Goal: Transaction & Acquisition: Purchase product/service

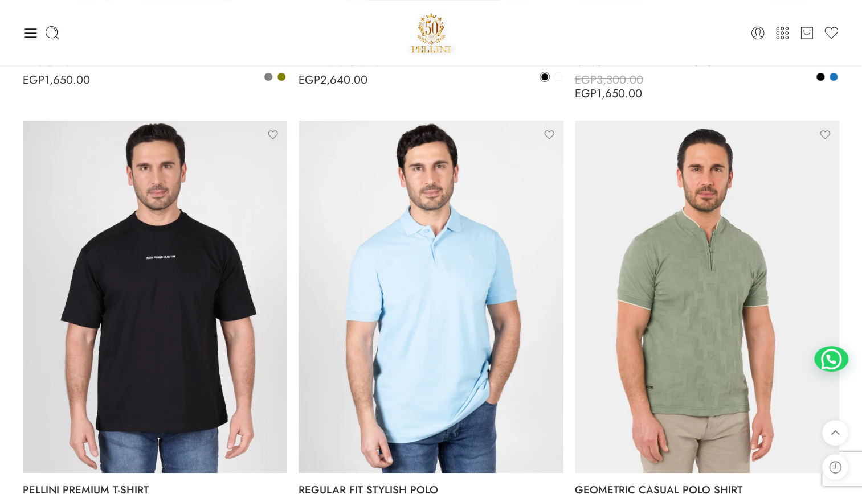
scroll to position [2650, 0]
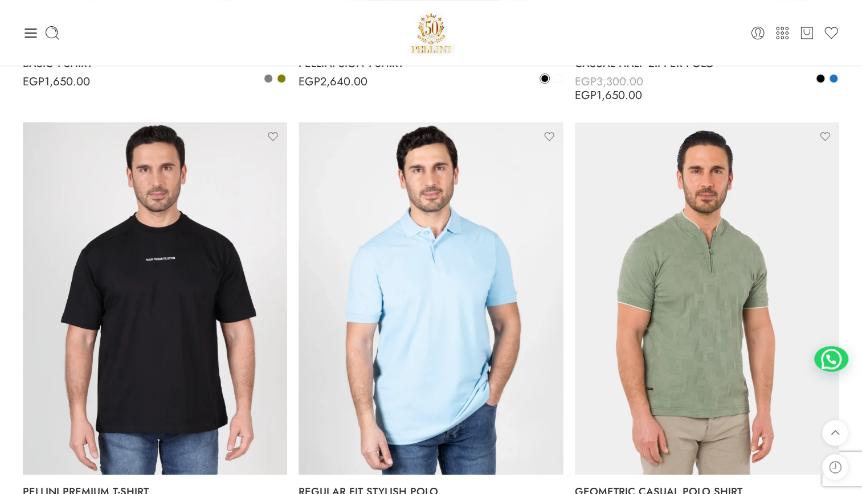
click at [443, 30] on img at bounding box center [431, 33] width 49 height 48
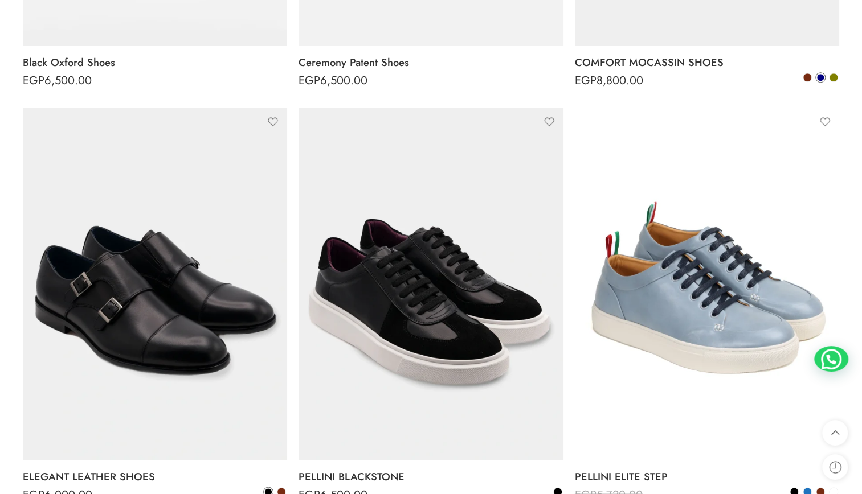
scroll to position [510, 0]
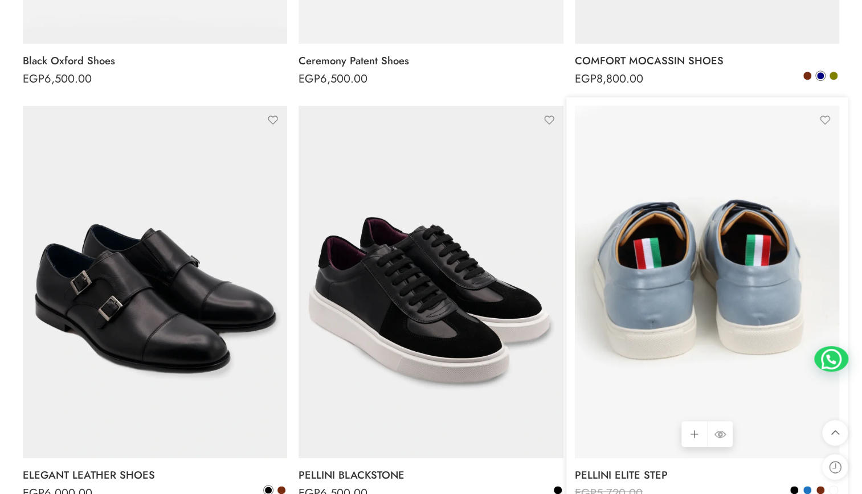
click at [724, 277] on img at bounding box center [707, 282] width 264 height 353
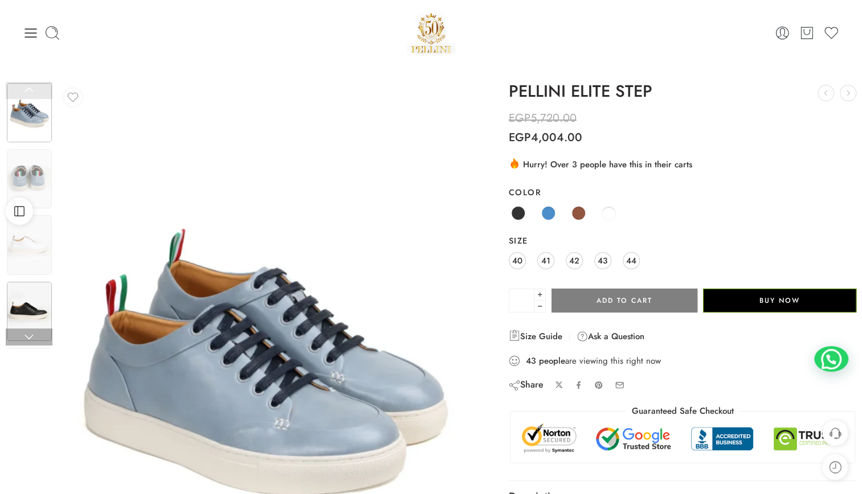
click at [34, 304] on img at bounding box center [29, 311] width 45 height 59
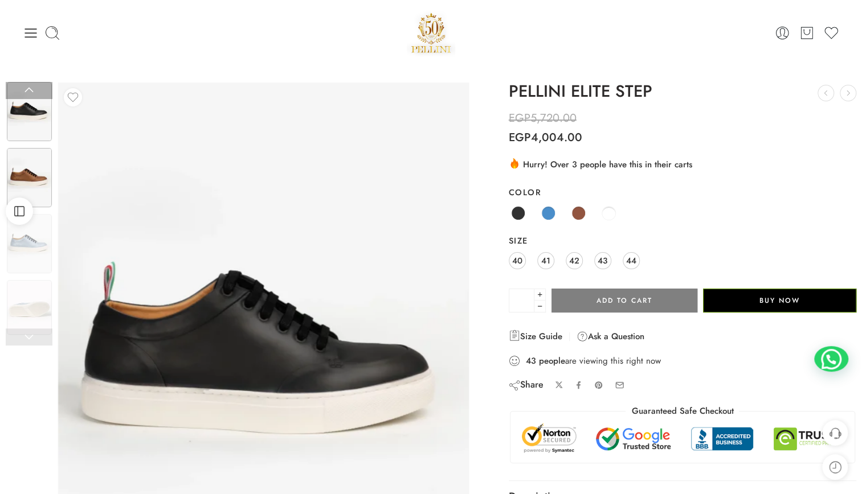
click at [36, 173] on img at bounding box center [29, 177] width 45 height 59
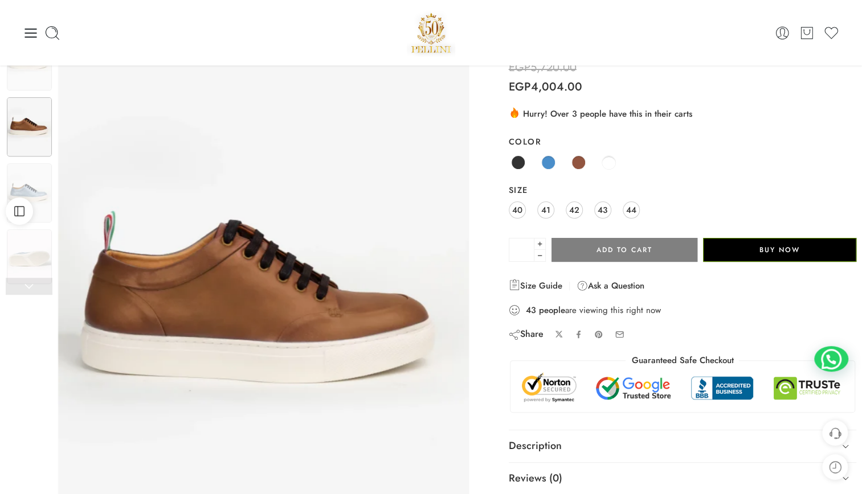
scroll to position [28, 0]
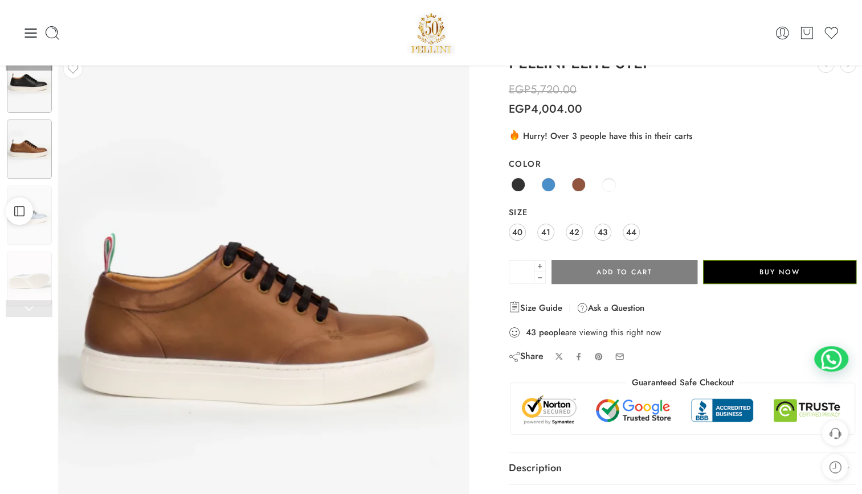
click at [38, 84] on img at bounding box center [29, 83] width 45 height 59
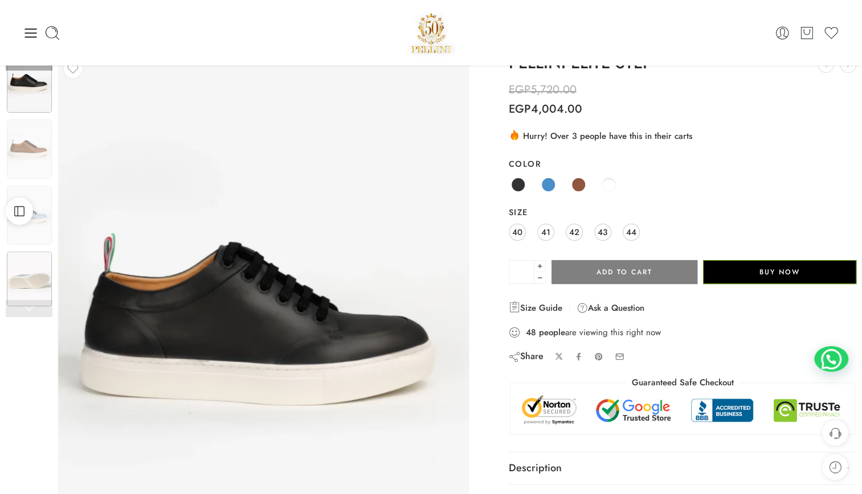
click at [36, 281] on img at bounding box center [29, 279] width 45 height 55
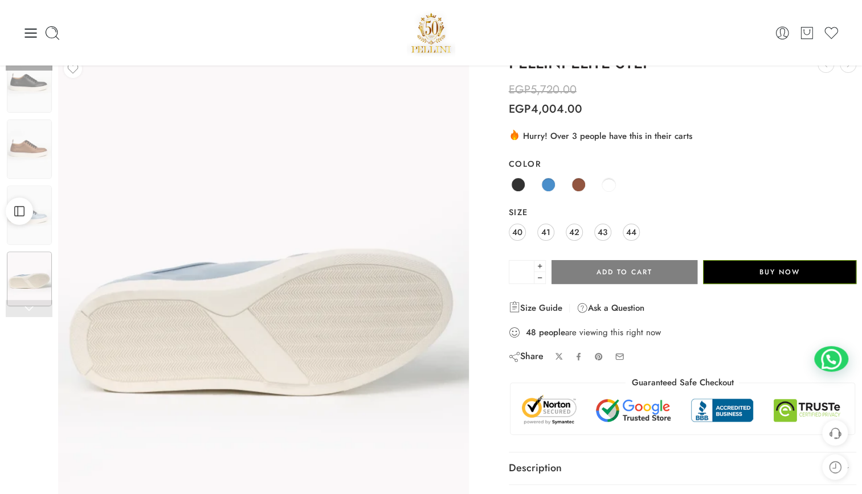
click at [27, 317] on link at bounding box center [29, 308] width 47 height 17
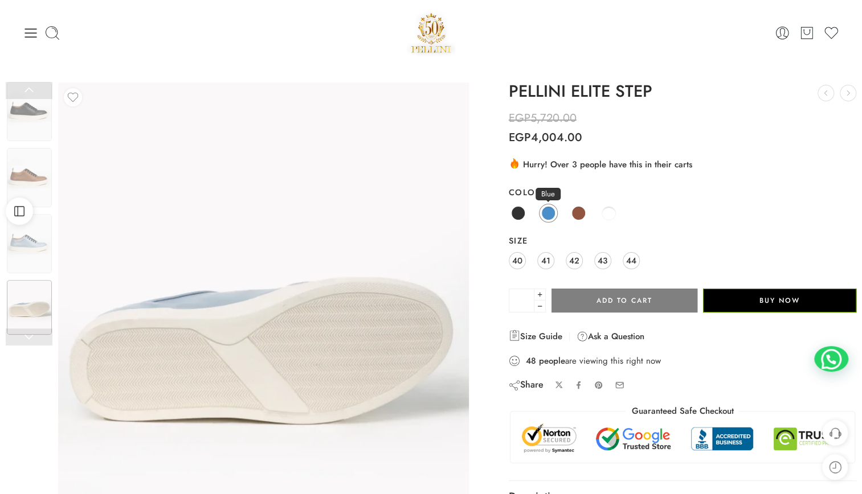
click at [549, 215] on span at bounding box center [548, 213] width 14 height 14
click at [551, 263] on link "41" at bounding box center [545, 260] width 17 height 17
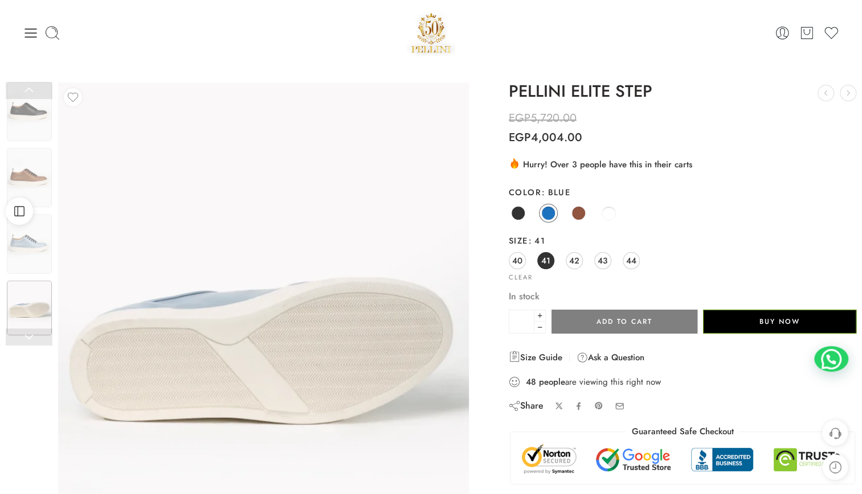
click at [551, 222] on div "Black Blue Brown White" at bounding box center [683, 214] width 348 height 22
click at [549, 218] on span at bounding box center [548, 213] width 14 height 14
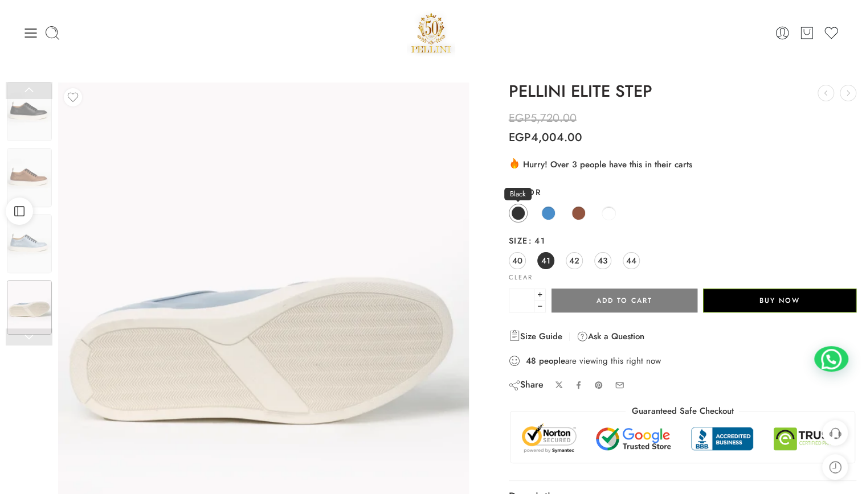
click at [511, 212] on span at bounding box center [518, 213] width 14 height 14
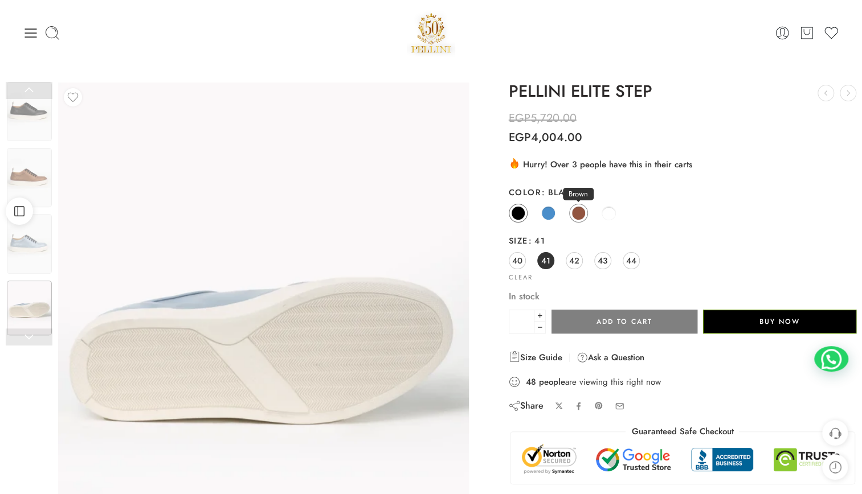
click at [581, 214] on span at bounding box center [578, 213] width 14 height 14
click at [607, 213] on span at bounding box center [609, 213] width 14 height 14
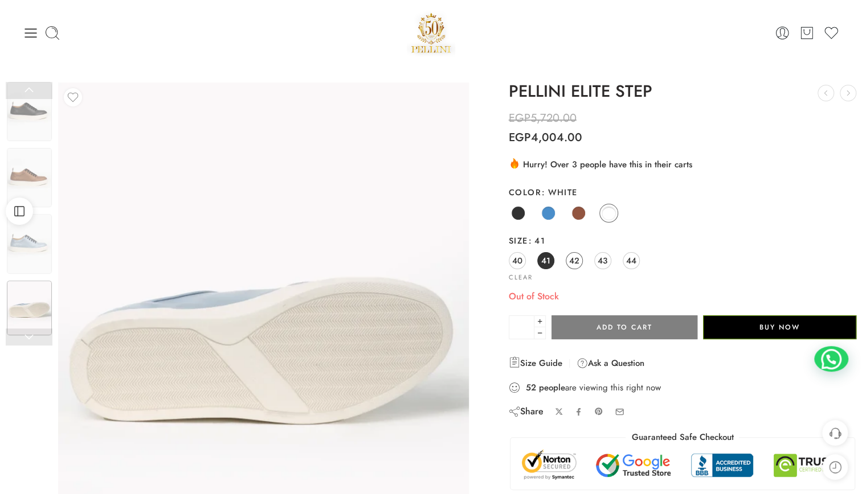
click at [573, 269] on link "42" at bounding box center [574, 260] width 17 height 17
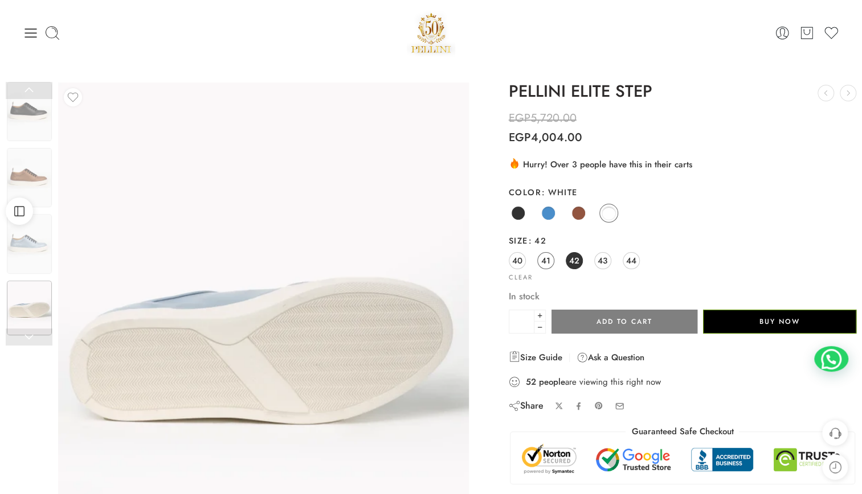
click at [543, 259] on span "41" at bounding box center [545, 260] width 9 height 15
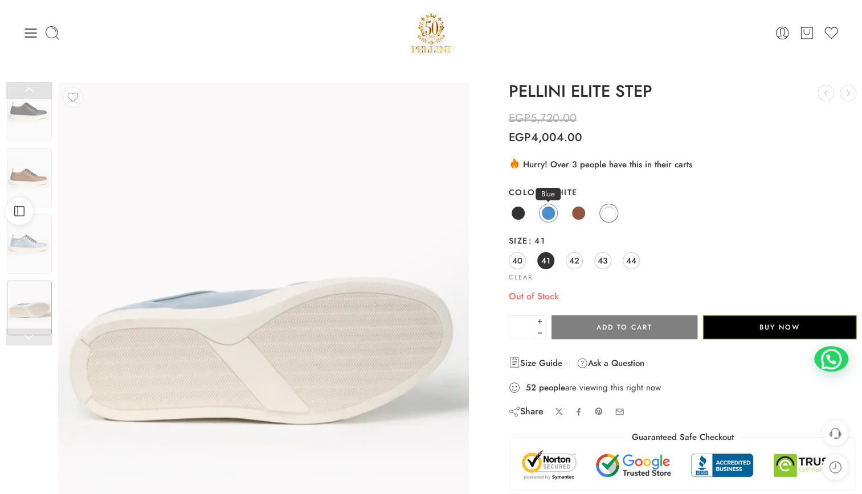
click at [546, 211] on span at bounding box center [548, 213] width 14 height 14
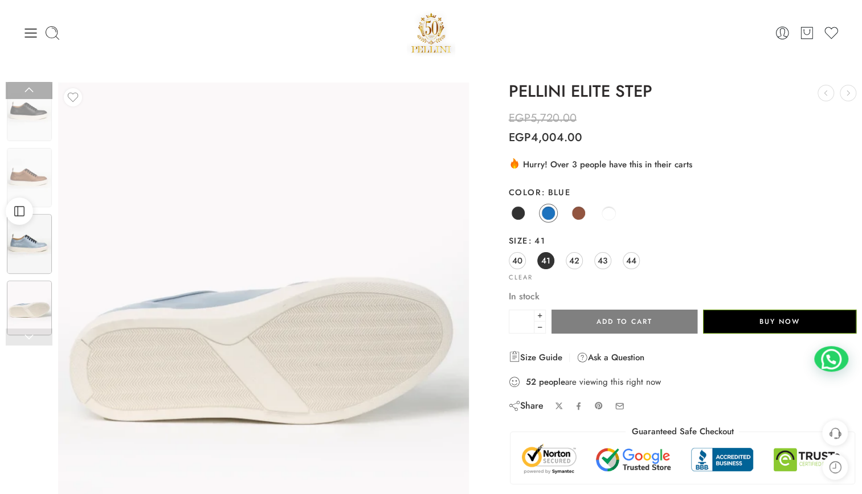
click at [28, 242] on img at bounding box center [29, 243] width 45 height 59
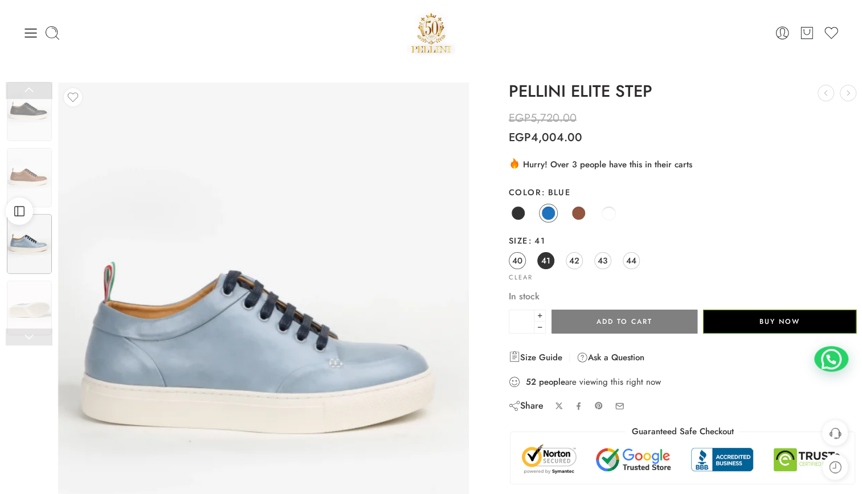
click at [516, 259] on span "40" at bounding box center [517, 260] width 10 height 15
click at [575, 260] on span "42" at bounding box center [574, 260] width 10 height 15
click at [553, 260] on link "41" at bounding box center [545, 260] width 17 height 17
click at [607, 263] on span "43" at bounding box center [603, 260] width 10 height 15
click at [630, 263] on span "44" at bounding box center [631, 260] width 10 height 15
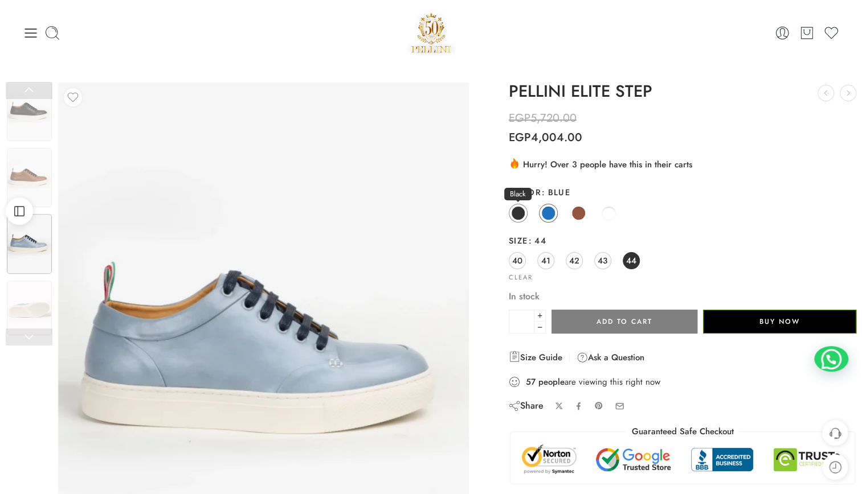
click at [520, 213] on span at bounding box center [518, 213] width 14 height 14
click at [536, 258] on div "40 41 42 43 44" at bounding box center [683, 261] width 348 height 21
click at [544, 259] on span "41" at bounding box center [545, 260] width 9 height 15
click at [520, 261] on span "40" at bounding box center [517, 260] width 10 height 15
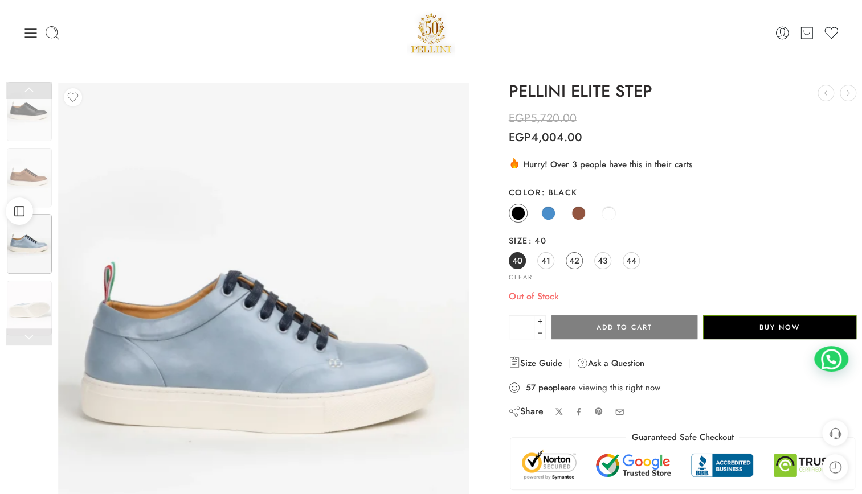
click at [579, 261] on span "42" at bounding box center [574, 260] width 10 height 15
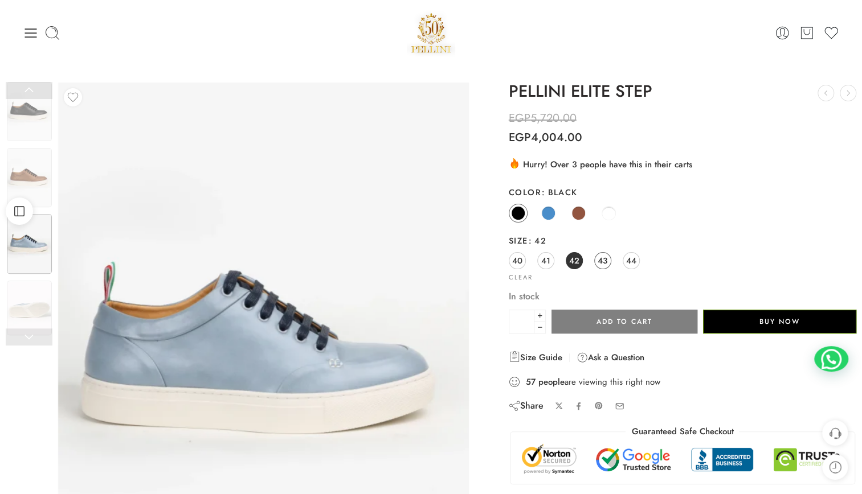
click at [596, 261] on link "43" at bounding box center [602, 260] width 17 height 17
click at [629, 260] on span "44" at bounding box center [631, 260] width 10 height 15
click at [31, 109] on img at bounding box center [29, 111] width 45 height 59
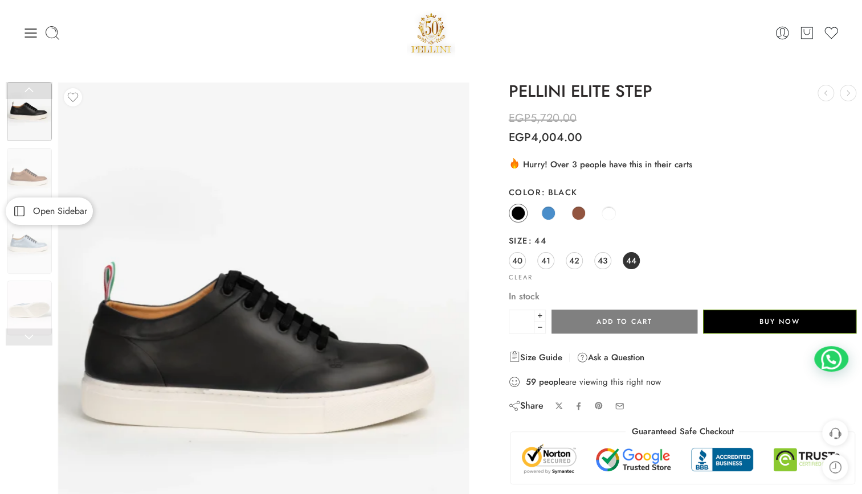
click at [22, 210] on icon at bounding box center [19, 211] width 16 height 13
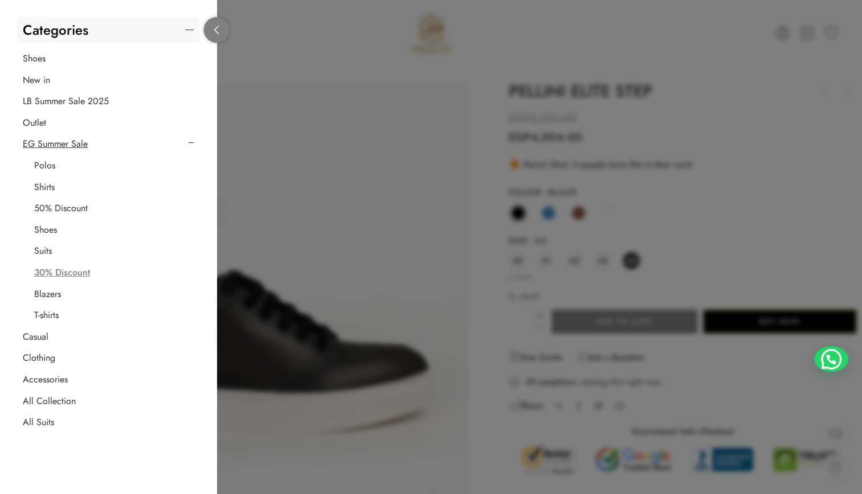
click at [218, 27] on icon at bounding box center [216, 30] width 9 height 9
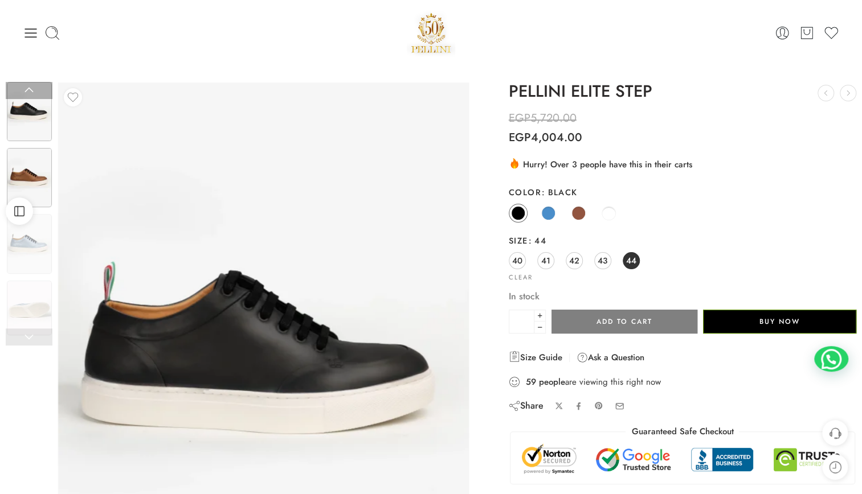
click at [36, 180] on img at bounding box center [29, 177] width 45 height 59
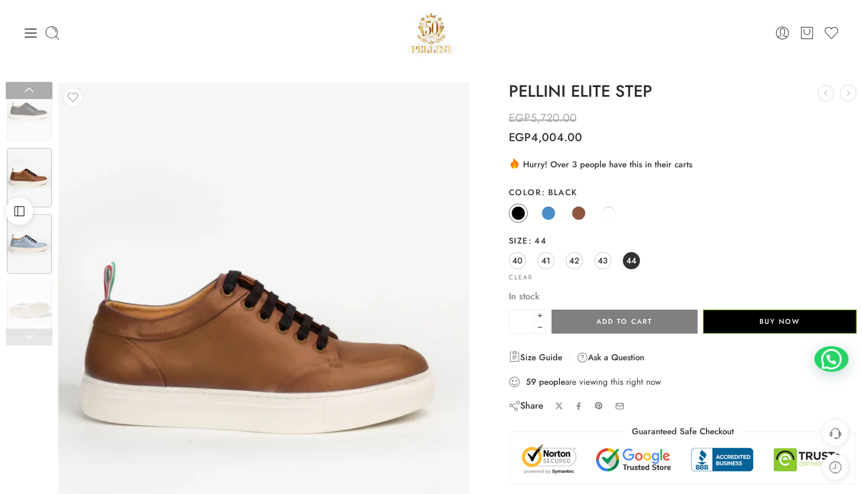
click at [39, 248] on img at bounding box center [29, 243] width 45 height 59
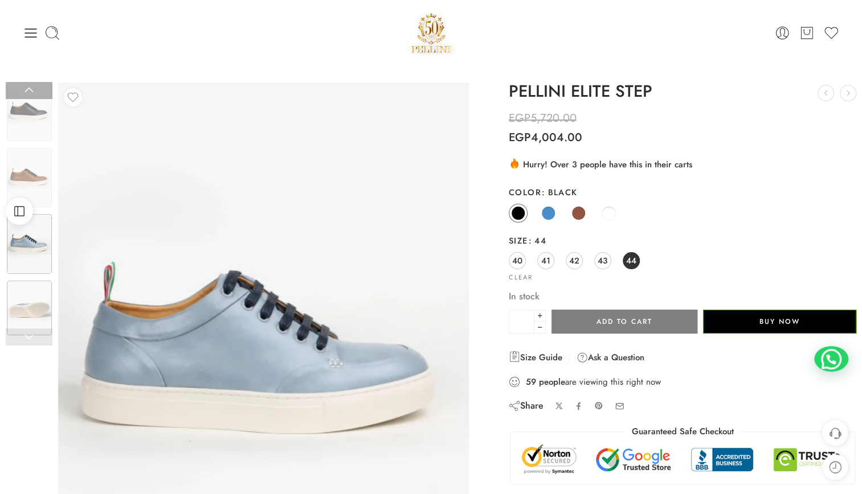
click at [34, 320] on img at bounding box center [29, 308] width 45 height 55
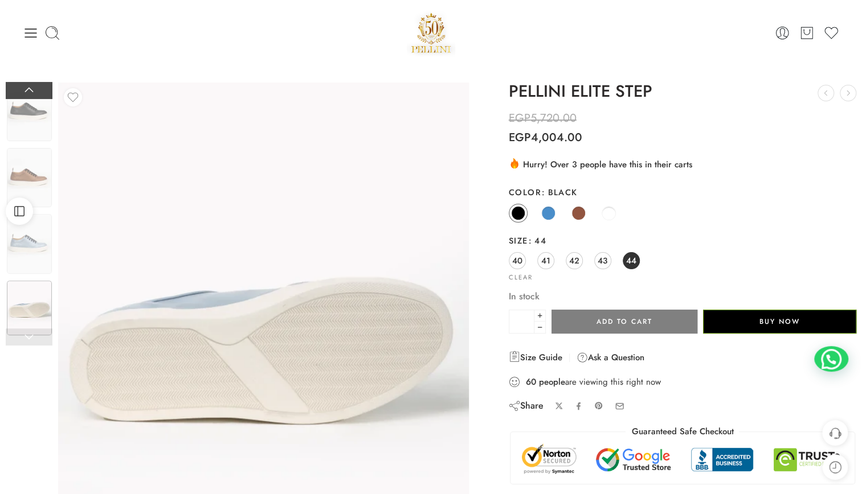
click at [28, 89] on link at bounding box center [29, 90] width 47 height 17
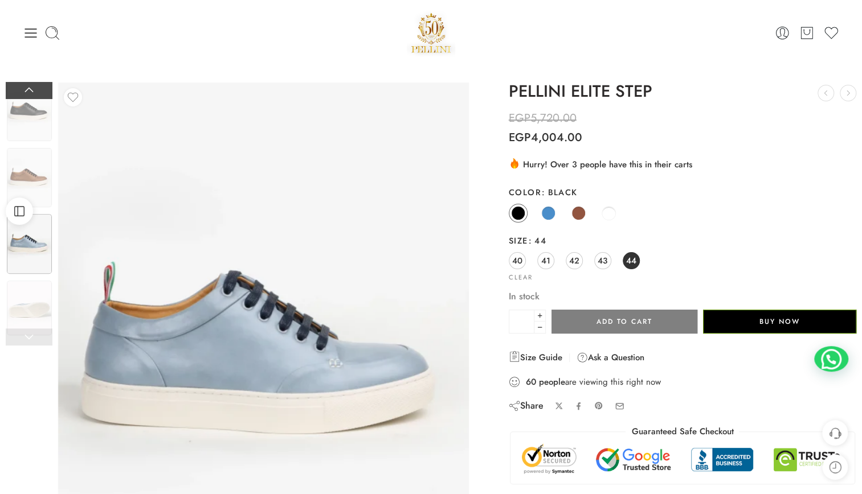
click at [27, 83] on link at bounding box center [29, 90] width 47 height 17
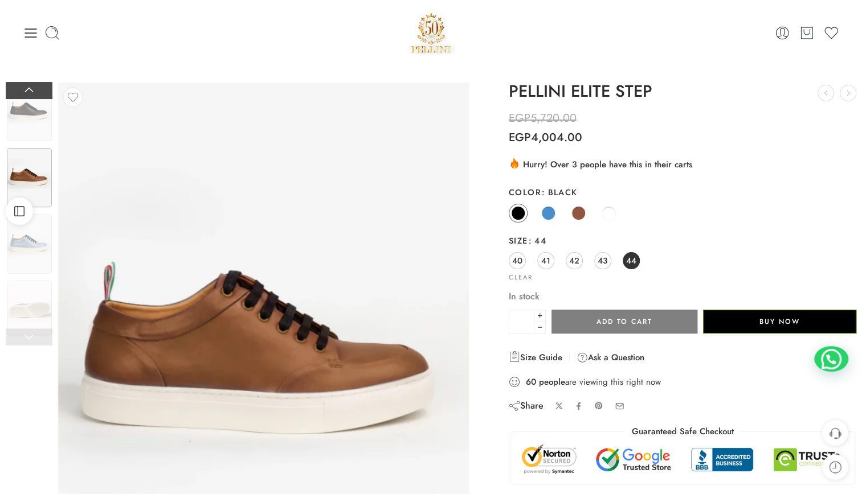
click at [27, 84] on link at bounding box center [29, 90] width 47 height 17
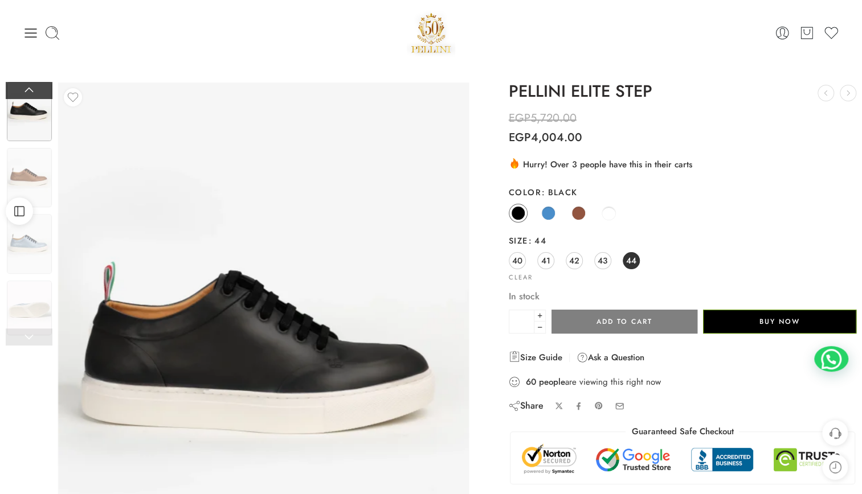
click at [27, 84] on link at bounding box center [29, 90] width 47 height 17
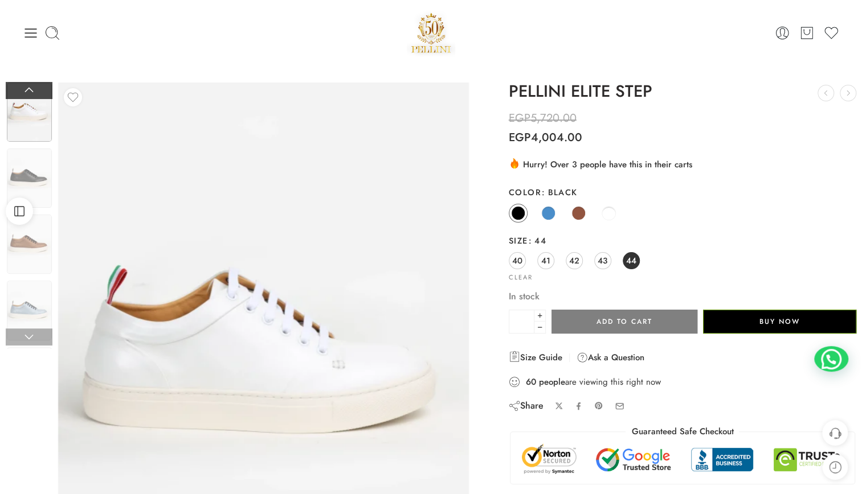
click at [27, 84] on link at bounding box center [29, 90] width 47 height 17
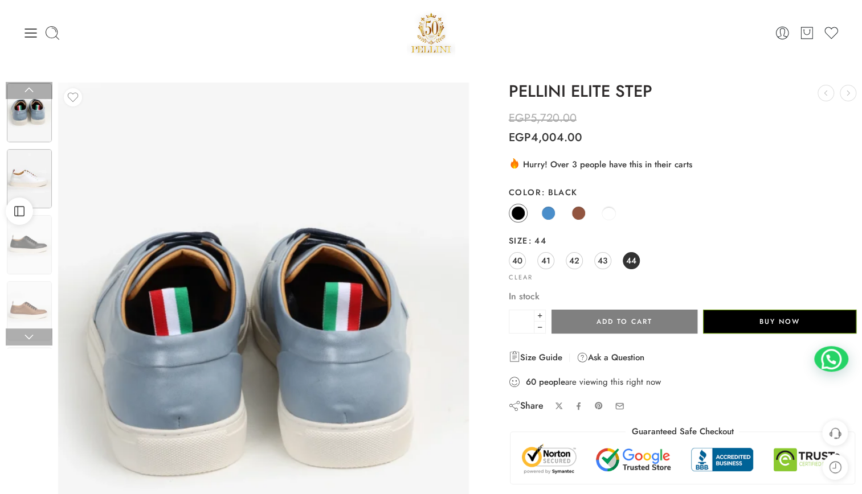
click at [27, 180] on img at bounding box center [29, 178] width 45 height 59
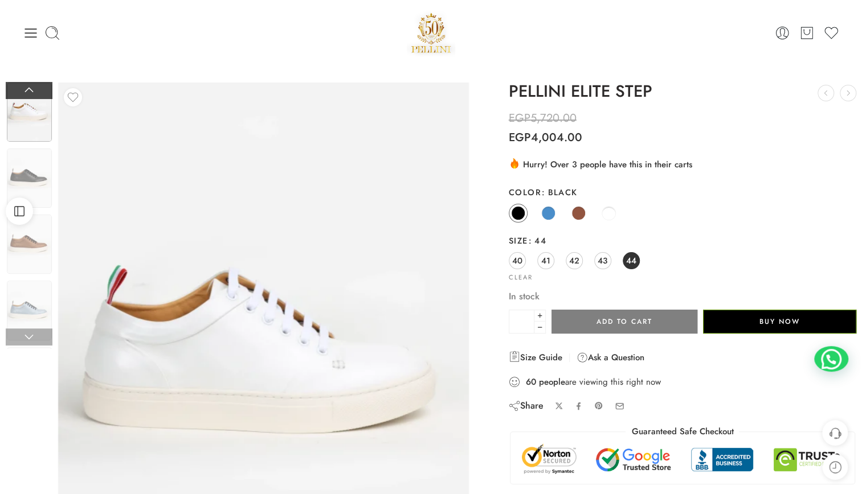
click at [32, 87] on link at bounding box center [29, 90] width 47 height 17
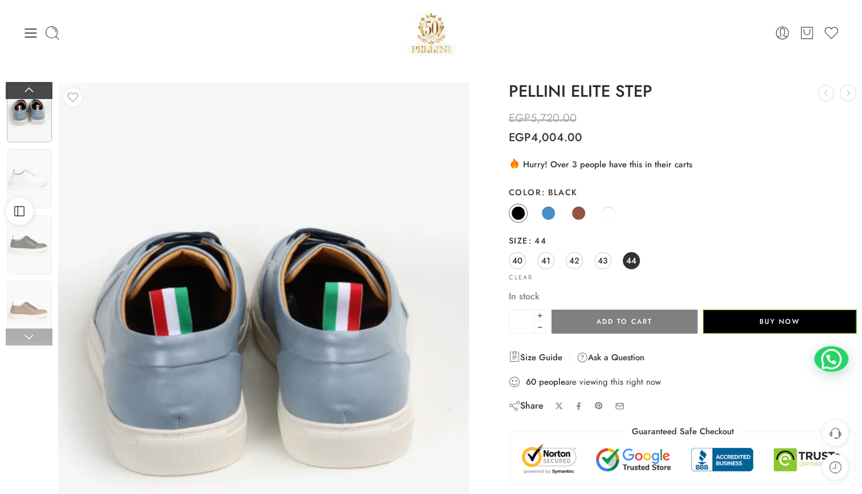
click at [32, 87] on link at bounding box center [29, 90] width 47 height 17
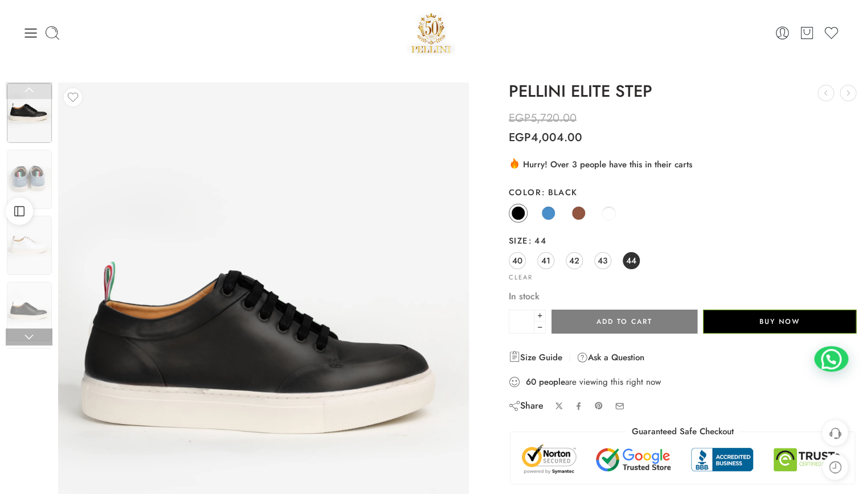
click at [32, 87] on link at bounding box center [29, 90] width 47 height 17
click at [29, 336] on link at bounding box center [29, 337] width 47 height 17
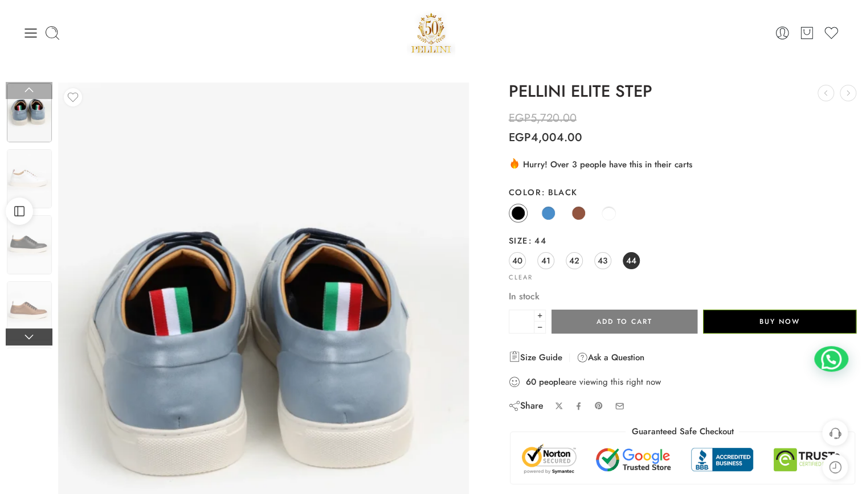
click at [29, 336] on link at bounding box center [29, 337] width 47 height 17
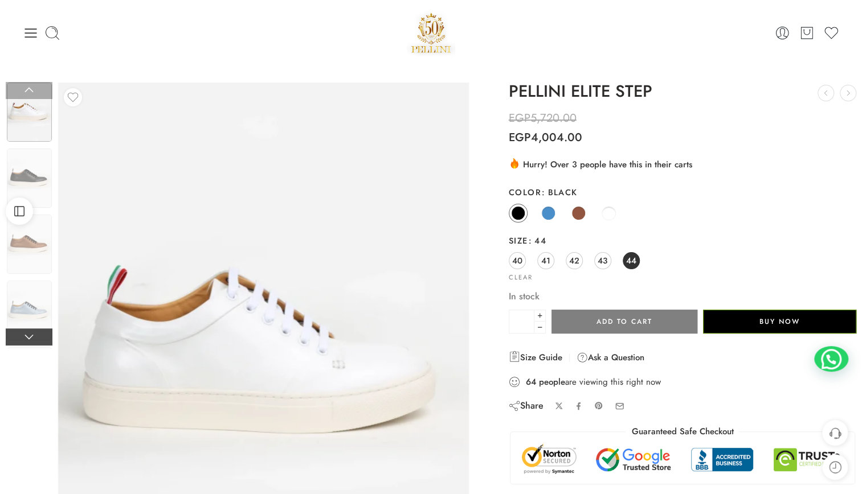
click at [29, 336] on link at bounding box center [29, 337] width 47 height 17
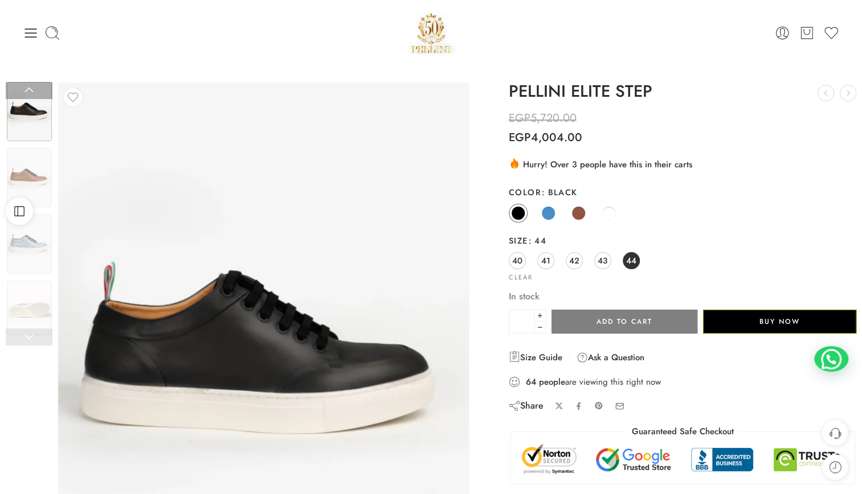
click at [29, 336] on link at bounding box center [29, 337] width 47 height 17
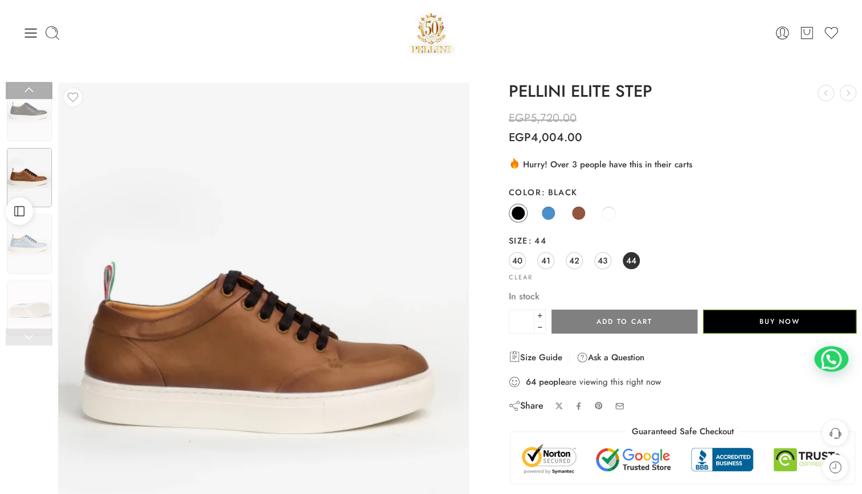
click at [29, 336] on link at bounding box center [29, 337] width 47 height 17
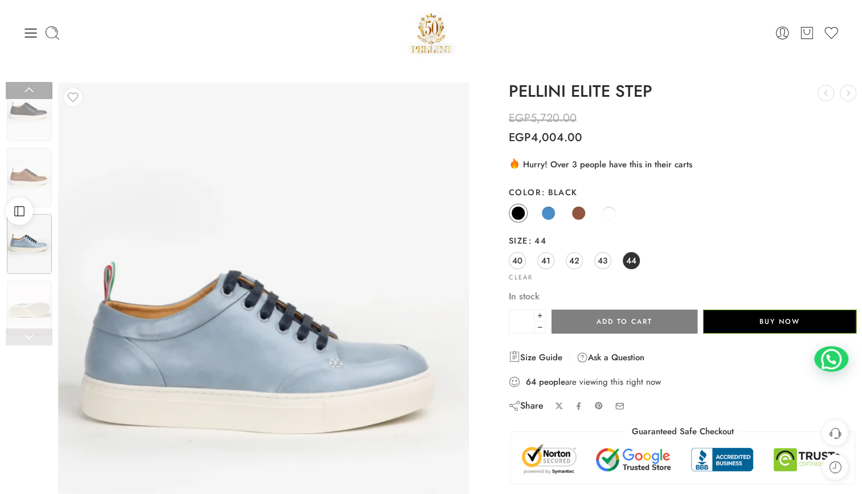
click at [29, 336] on link at bounding box center [29, 337] width 47 height 17
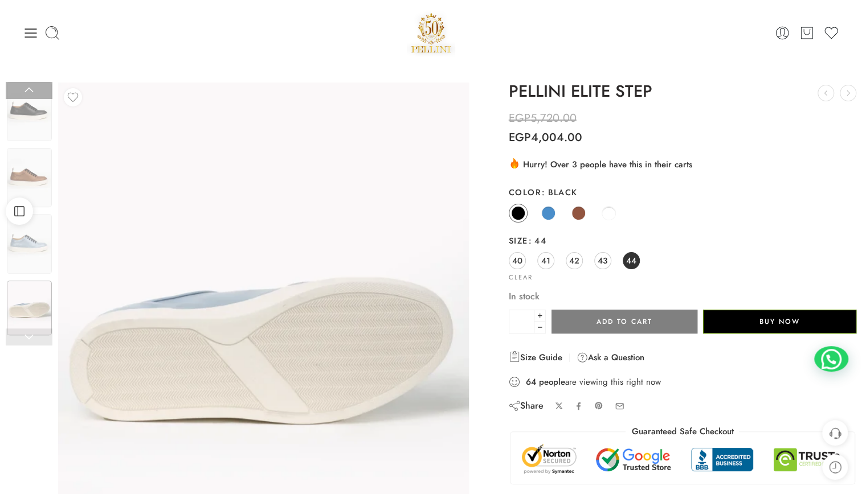
click at [29, 336] on link at bounding box center [29, 337] width 47 height 17
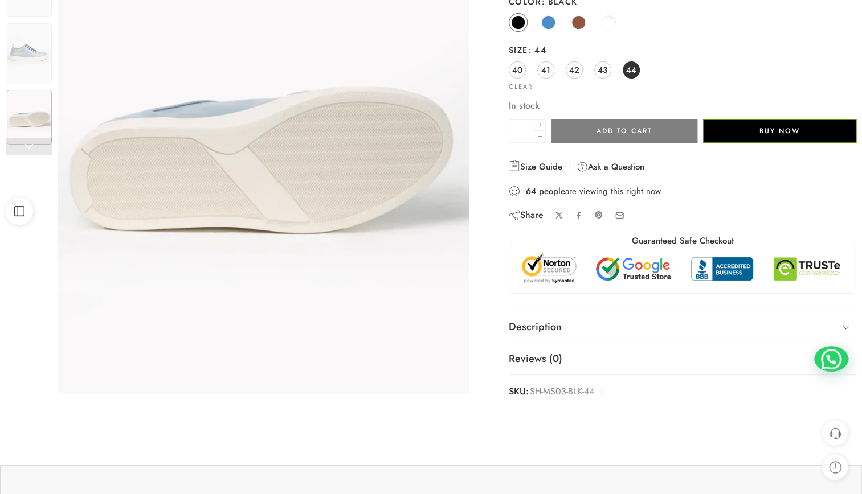
scroll to position [192, 0]
